Goal: Task Accomplishment & Management: Manage account settings

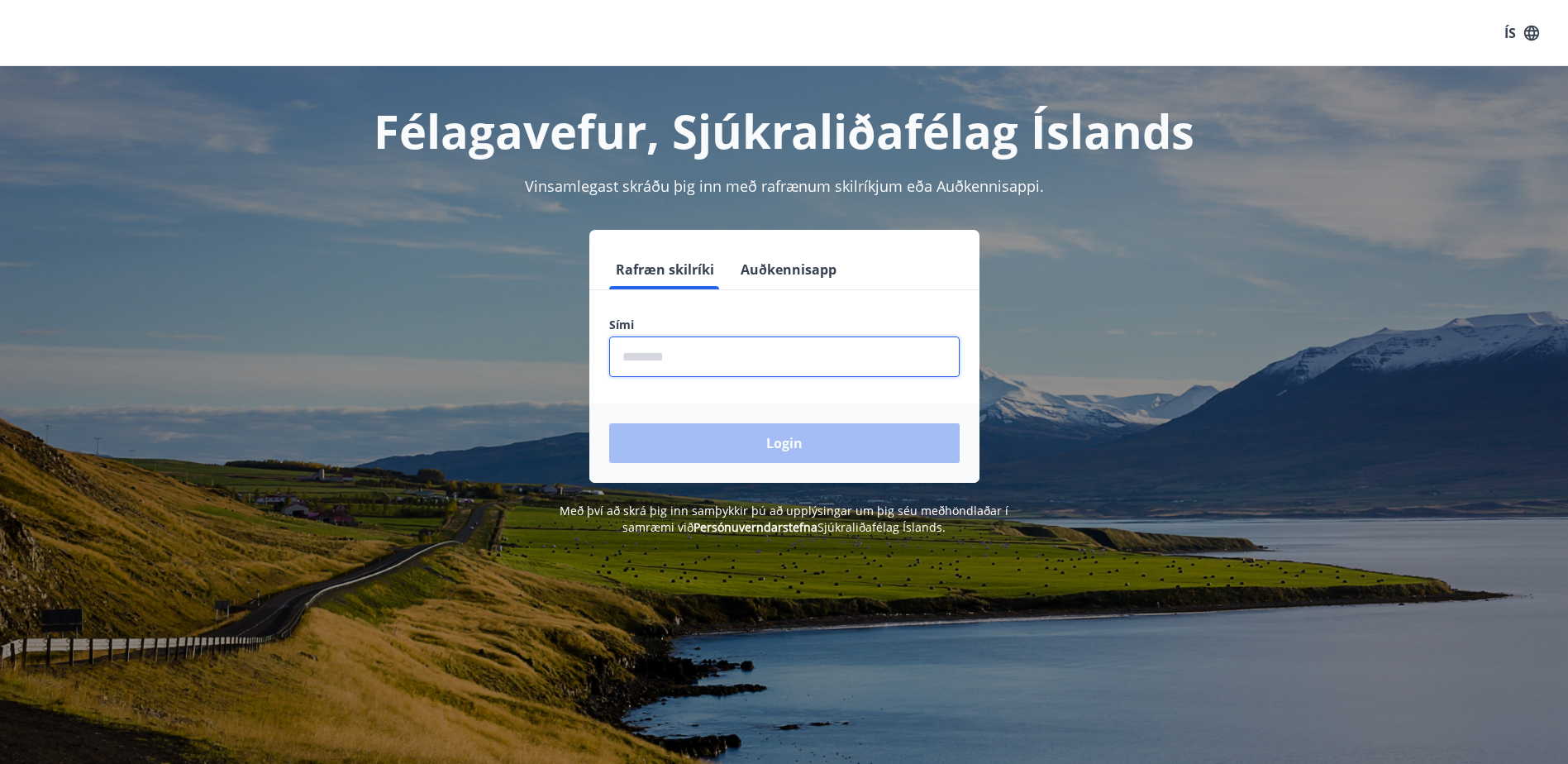
click at [674, 352] on input "phone" at bounding box center [784, 357] width 351 height 41
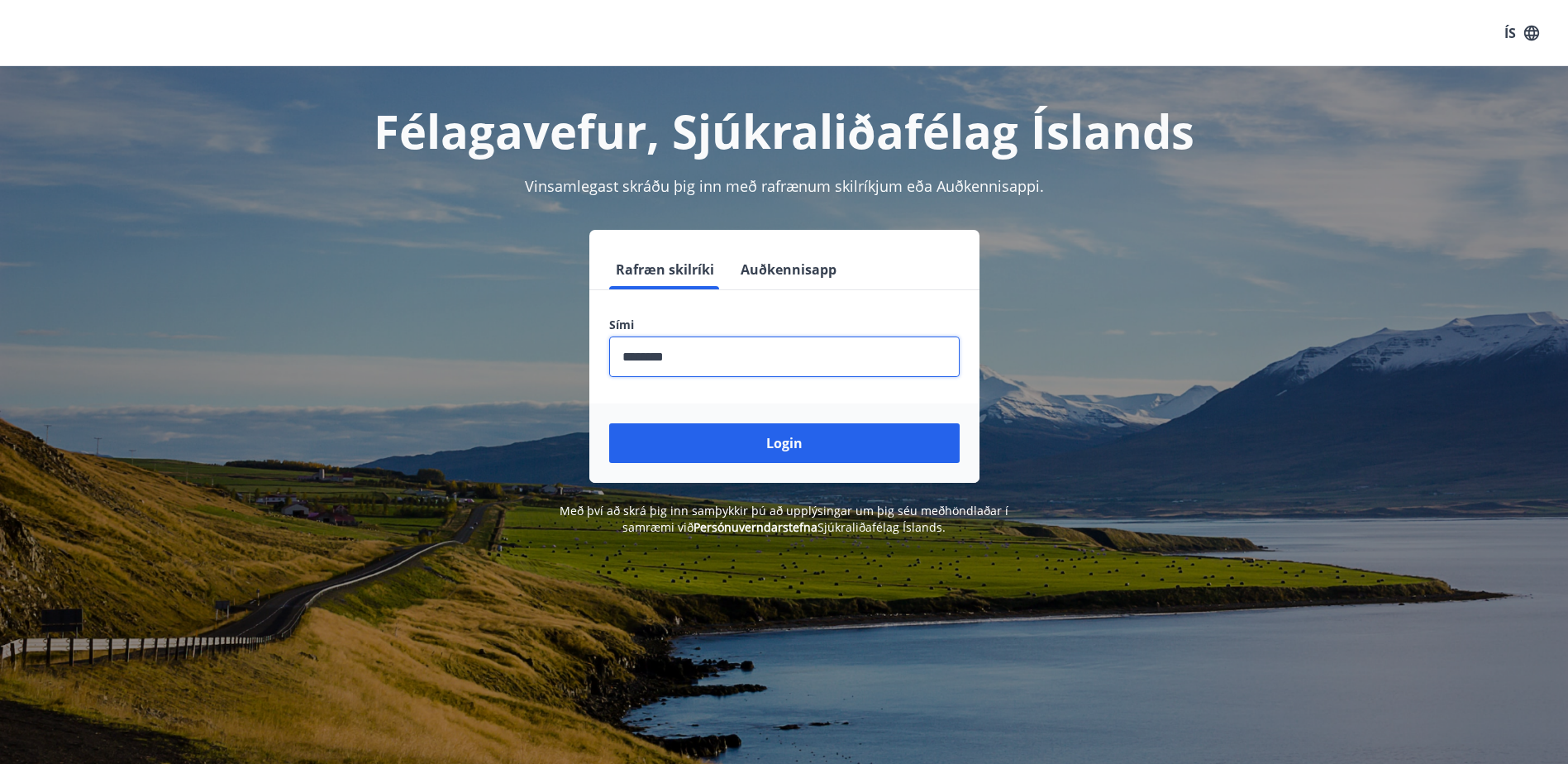
type input "********"
click at [609, 423] on button "Login" at bounding box center [784, 442] width 351 height 40
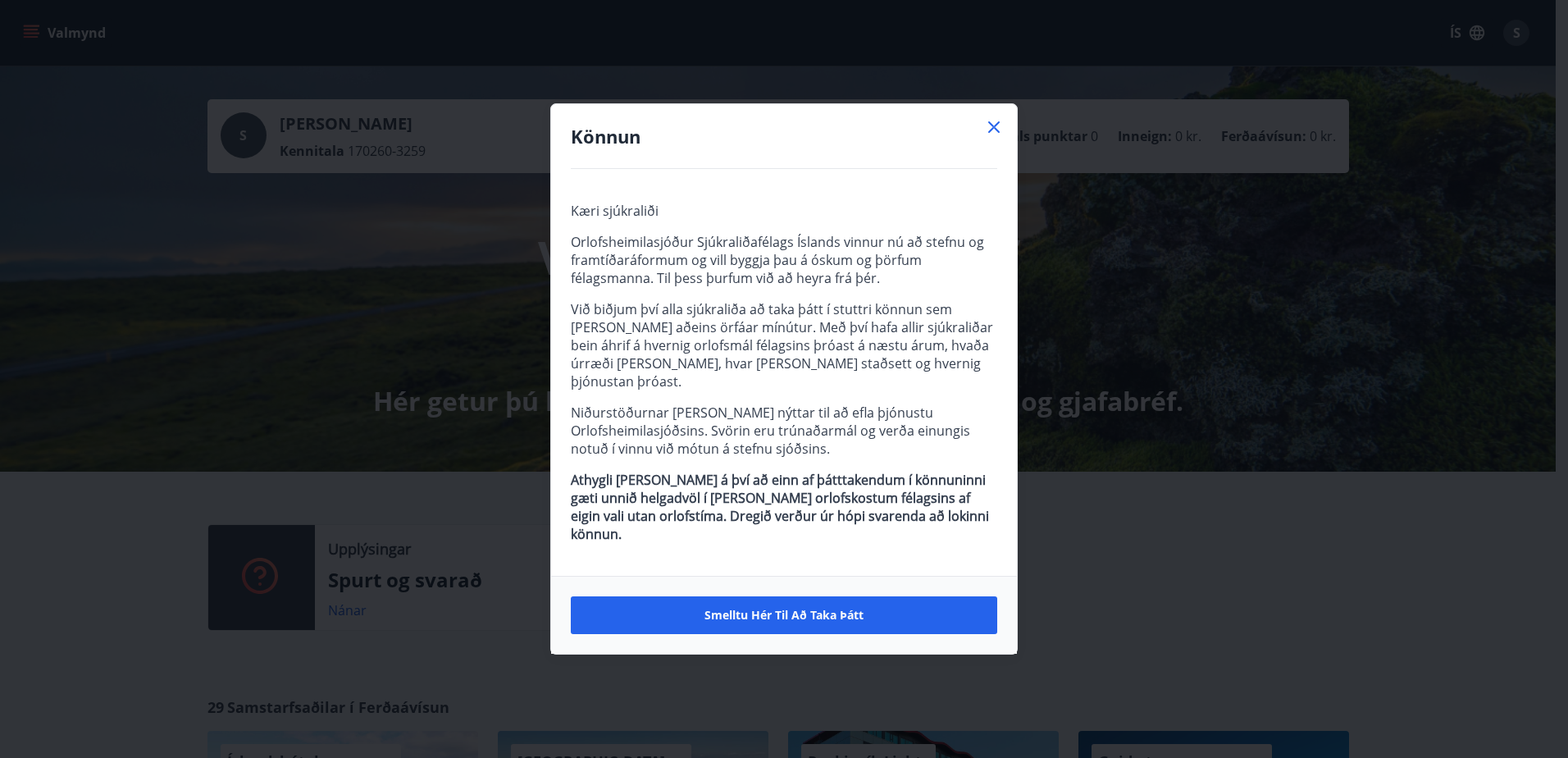
click at [992, 133] on icon at bounding box center [993, 127] width 11 height 11
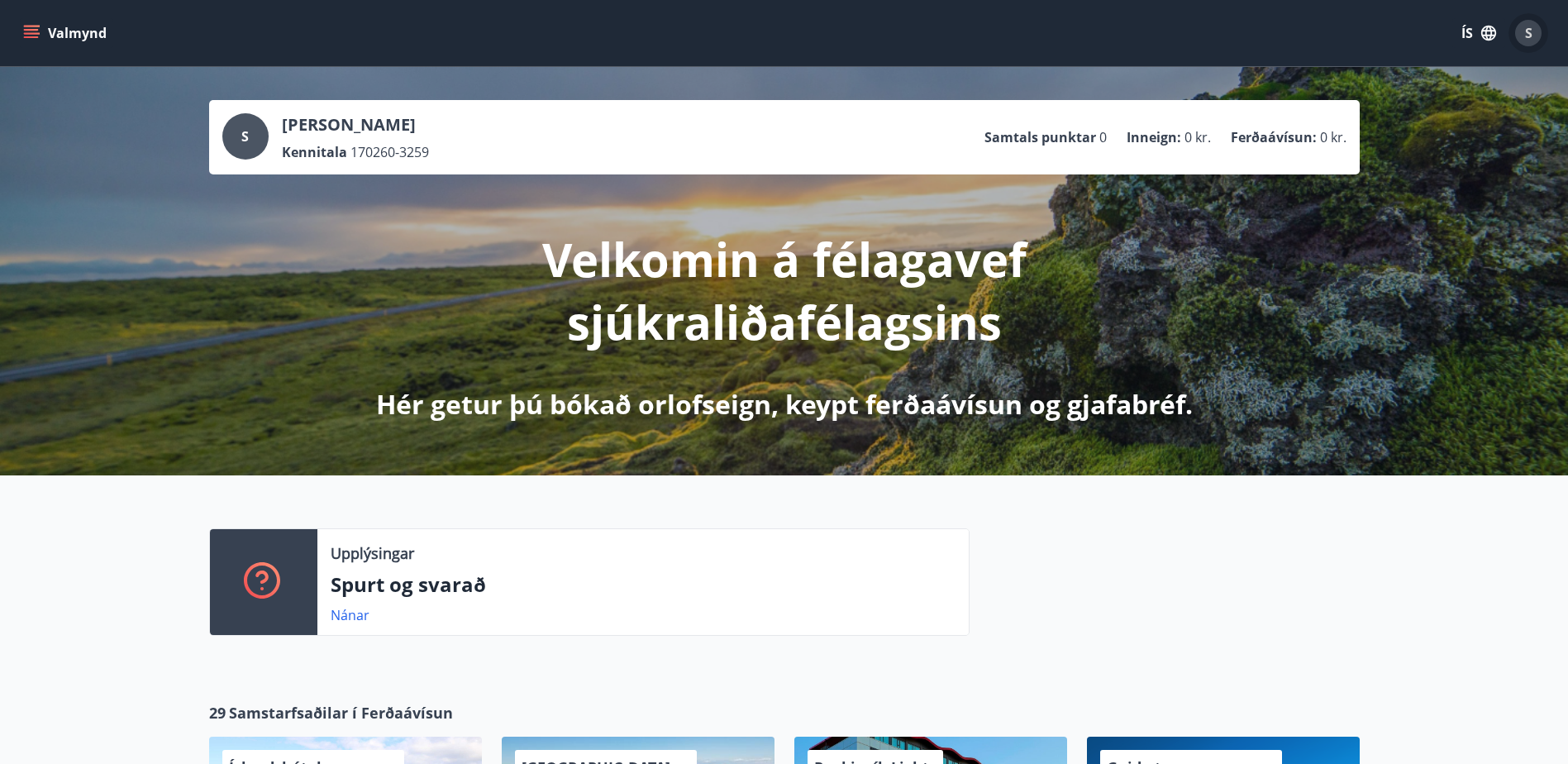
click at [1529, 29] on span "S" at bounding box center [1529, 33] width 7 height 18
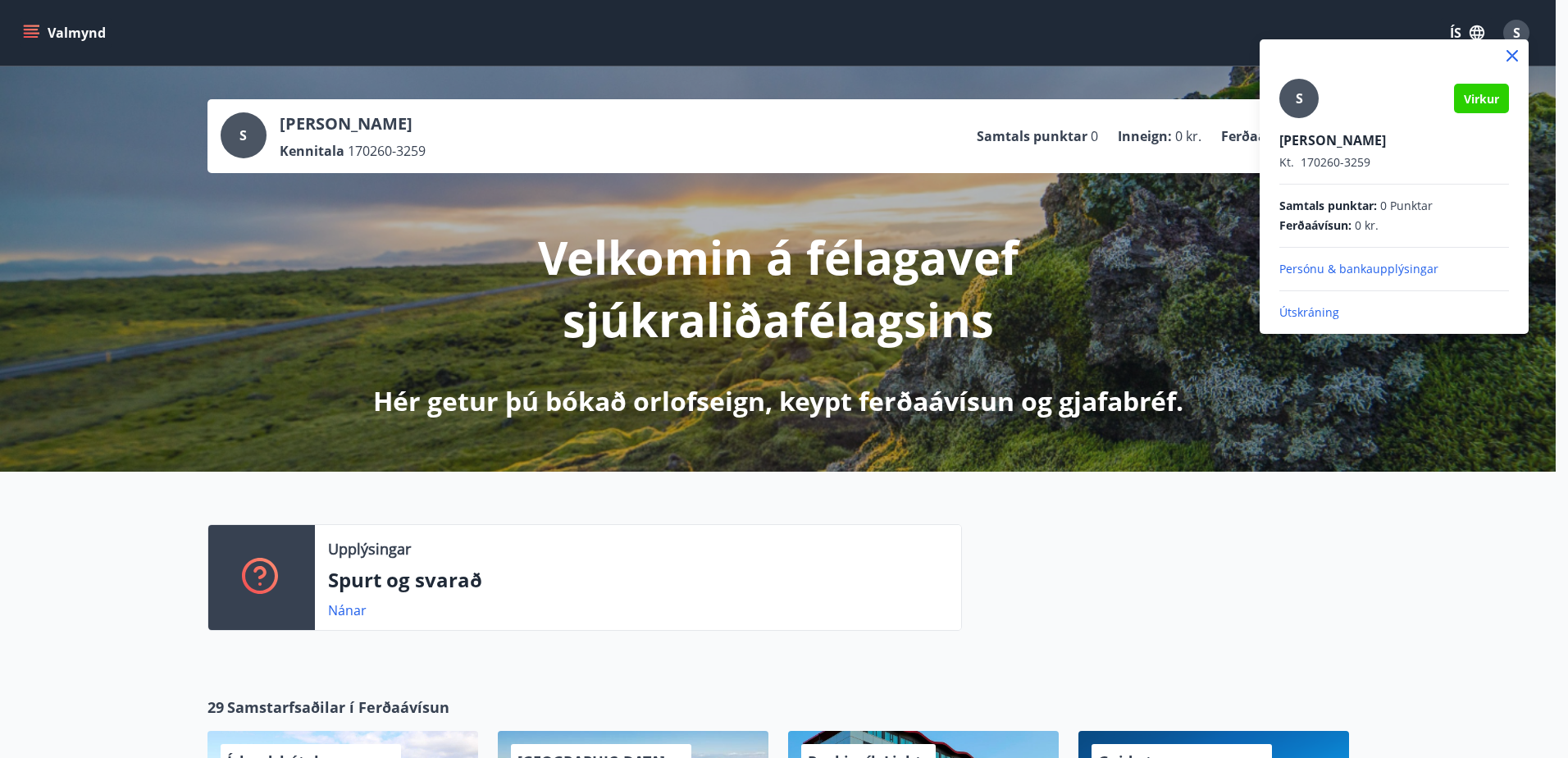
click at [1308, 313] on p "Útskráning" at bounding box center [1394, 312] width 230 height 17
click at [1314, 314] on p "Útskráning" at bounding box center [1394, 312] width 230 height 17
